Goal: Information Seeking & Learning: Learn about a topic

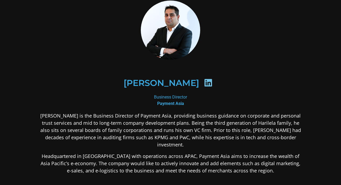
scroll to position [54, 0]
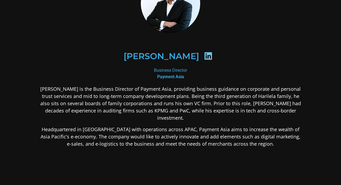
drag, startPoint x: 62, startPoint y: 91, endPoint x: 218, endPoint y: 115, distance: 157.8
click at [217, 119] on p "[PERSON_NAME] is the Business Director of Payment Asia, providing business guid…" at bounding box center [170, 104] width 261 height 36
click at [217, 115] on p "[PERSON_NAME] is the Business Director of Payment Asia, providing business guid…" at bounding box center [170, 104] width 261 height 36
click at [216, 115] on p "[PERSON_NAME] is the Business Director of Payment Asia, providing business guid…" at bounding box center [170, 104] width 261 height 36
click at [195, 114] on p "[PERSON_NAME] is the Business Director of Payment Asia, providing business guid…" at bounding box center [170, 104] width 261 height 36
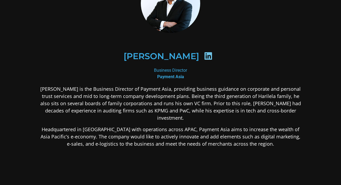
click at [194, 115] on p "[PERSON_NAME] is the Business Director of Payment Asia, providing business guid…" at bounding box center [170, 104] width 261 height 36
click at [193, 112] on p "[PERSON_NAME] is the Business Director of Payment Asia, providing business guid…" at bounding box center [170, 104] width 261 height 36
click at [202, 97] on p "[PERSON_NAME] is the Business Director of Payment Asia, providing business guid…" at bounding box center [170, 104] width 261 height 36
click at [113, 116] on p "[PERSON_NAME] is the Business Director of Payment Asia, providing business guid…" at bounding box center [170, 104] width 261 height 36
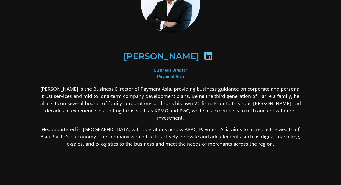
click at [113, 116] on p "[PERSON_NAME] is the Business Director of Payment Asia, providing business guid…" at bounding box center [170, 104] width 261 height 36
click at [113, 115] on p "[PERSON_NAME] is the Business Director of Payment Asia, providing business guid…" at bounding box center [170, 104] width 261 height 36
click at [104, 137] on p "Headquartered in [GEOGRAPHIC_DATA] with operations across APAC, Payment Asia ai…" at bounding box center [170, 137] width 261 height 22
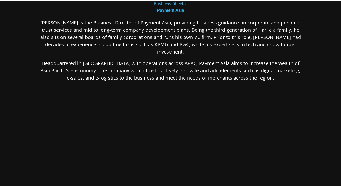
scroll to position [0, 0]
